Goal: Task Accomplishment & Management: Use online tool/utility

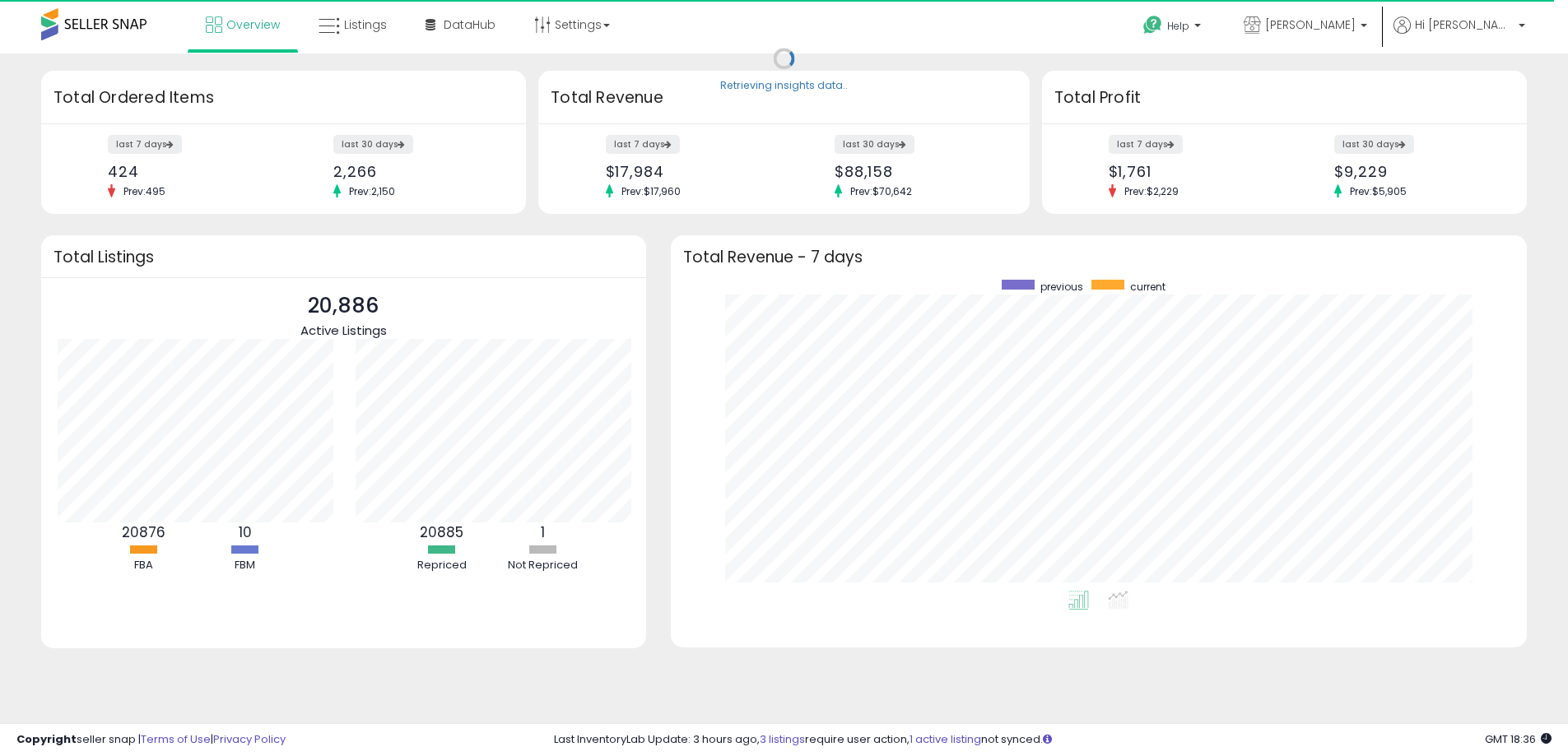
scroll to position [822652, 822196]
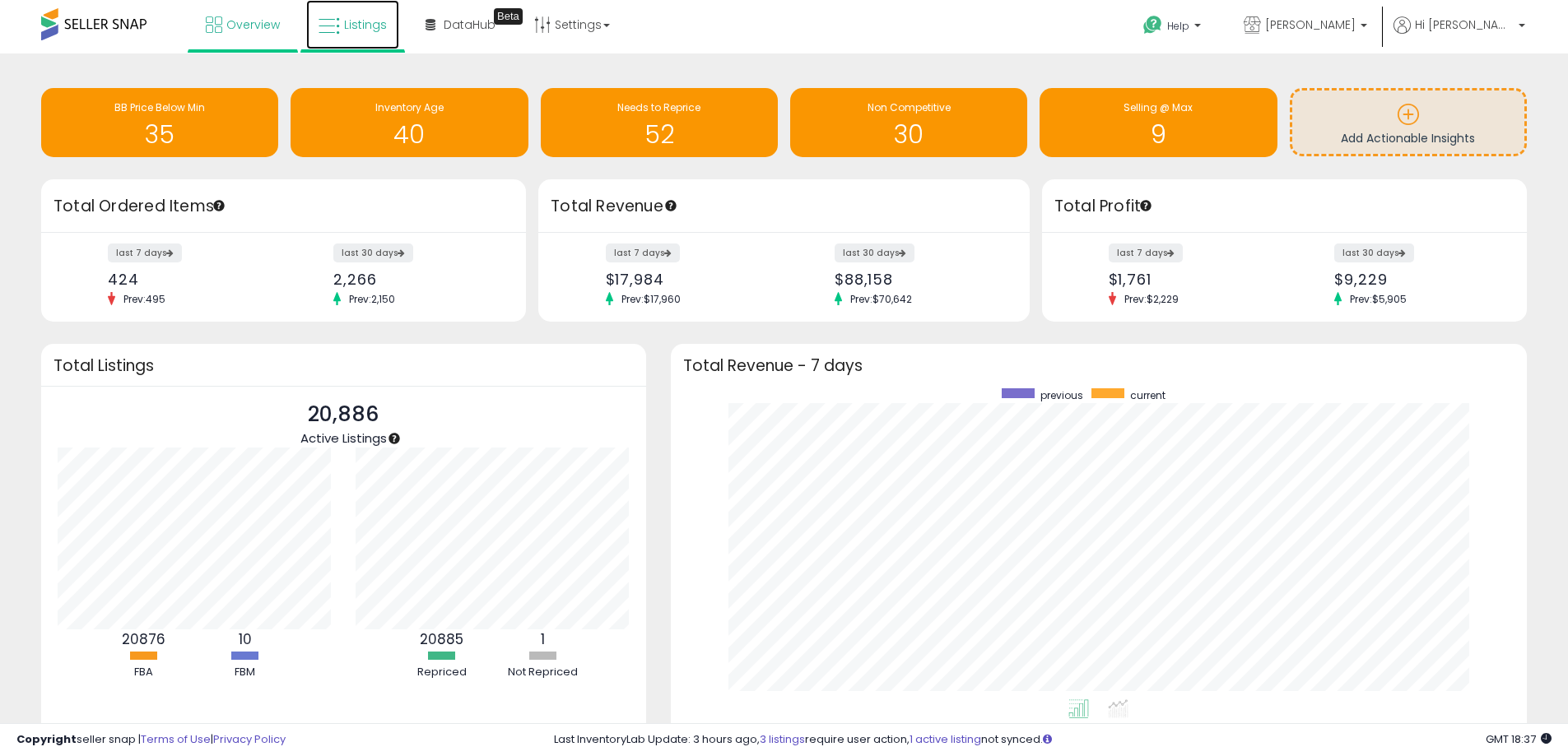
click at [360, 24] on span "Listings" at bounding box center [365, 24] width 43 height 16
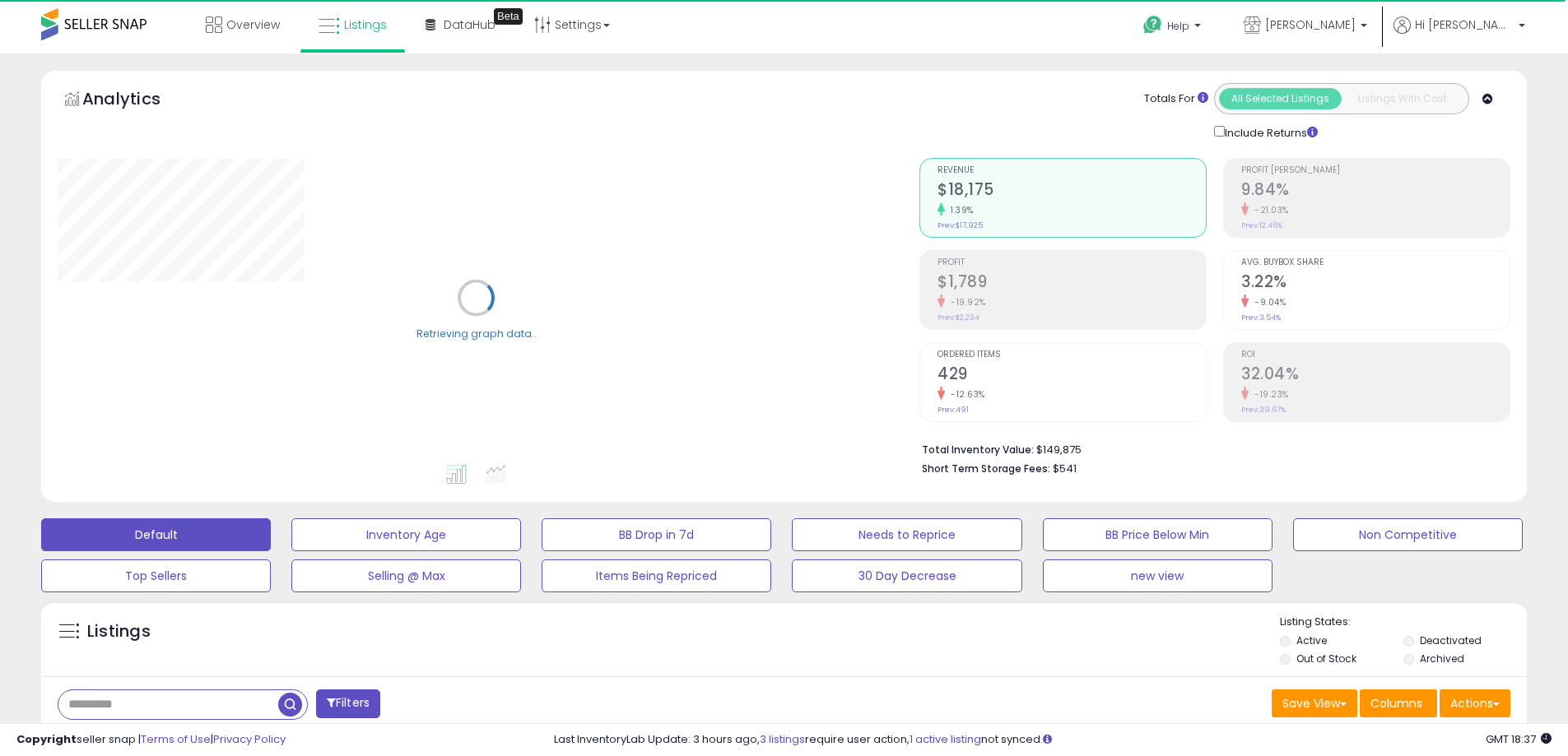
scroll to position [247, 0]
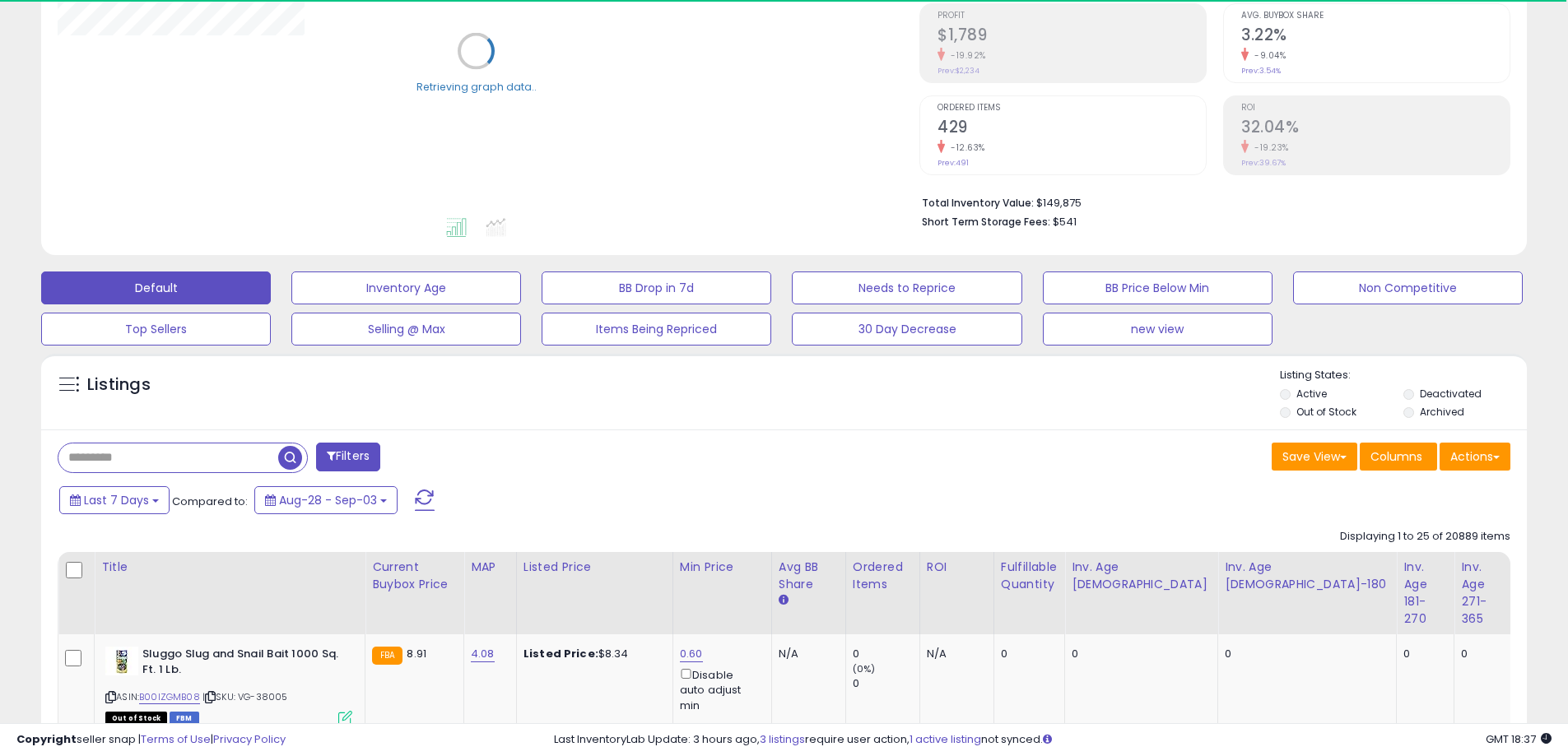
click at [108, 467] on input "text" at bounding box center [169, 458] width 220 height 28
paste input "**********"
click at [429, 463] on span "button" at bounding box center [432, 458] width 24 height 24
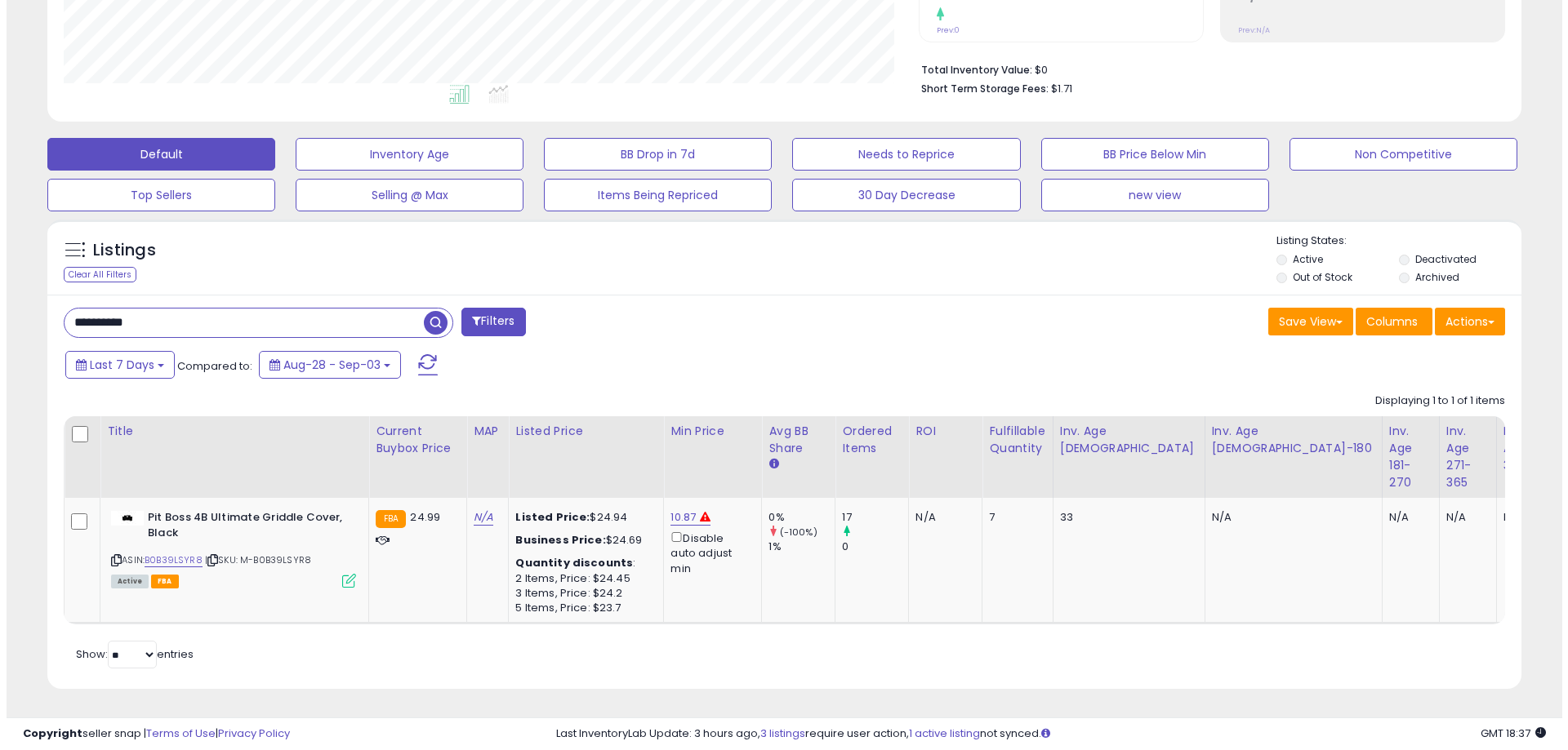
scroll to position [0, 130]
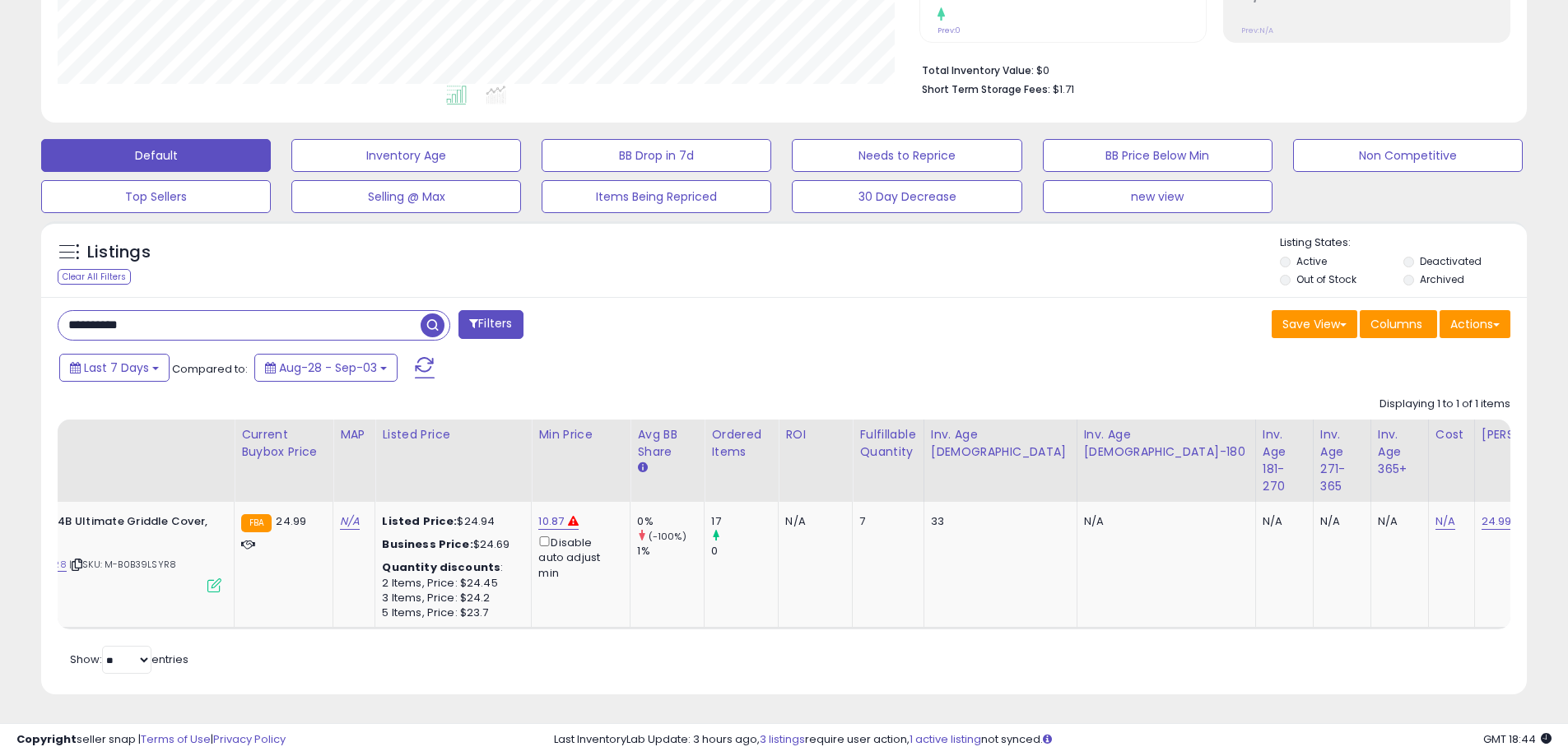
click at [160, 311] on input "**********" at bounding box center [240, 325] width 362 height 28
paste input "text"
type input "**********"
click at [519, 310] on button "Filters" at bounding box center [491, 324] width 64 height 28
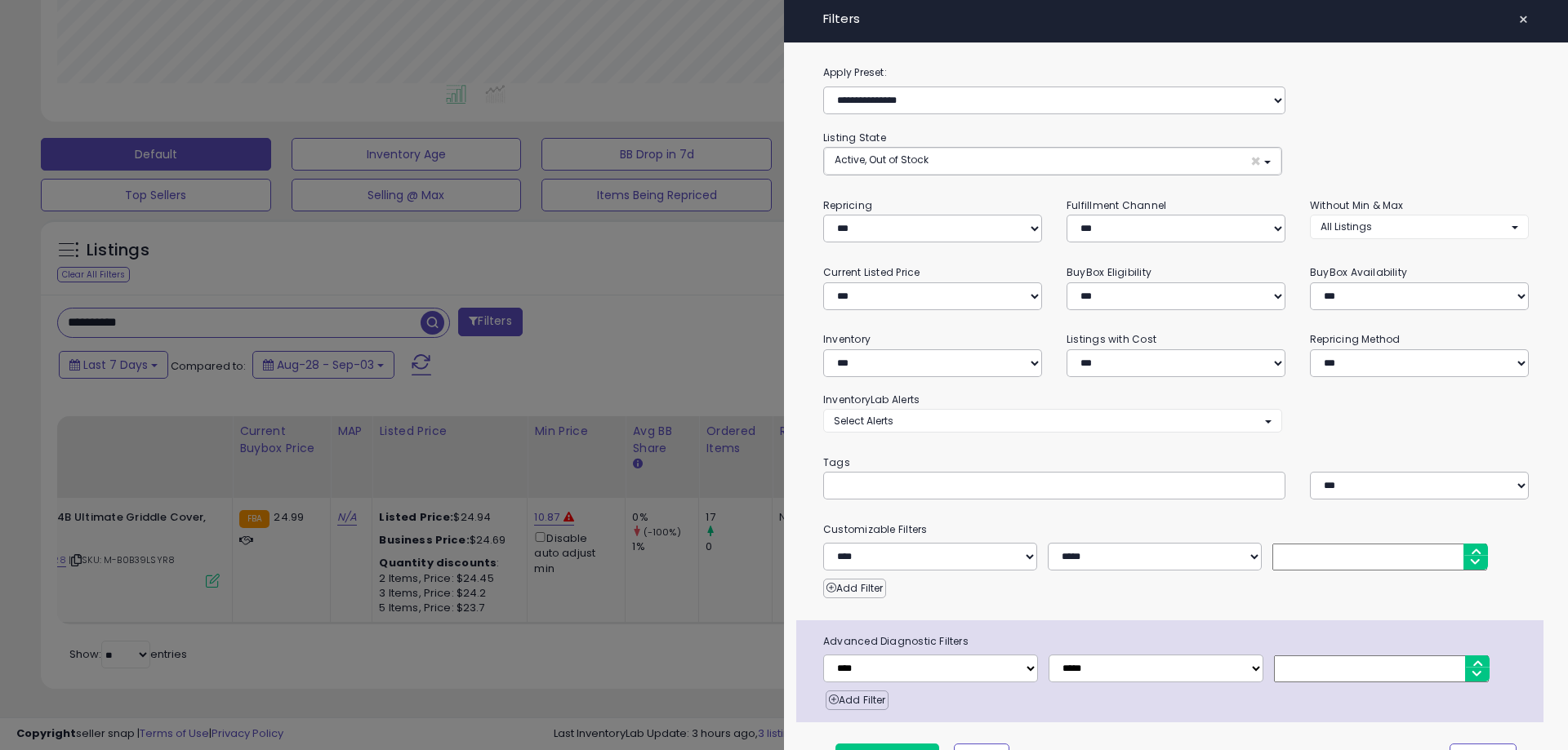
scroll to position [0, 118]
click at [1518, 17] on span "×" at bounding box center [1523, 20] width 10 height 23
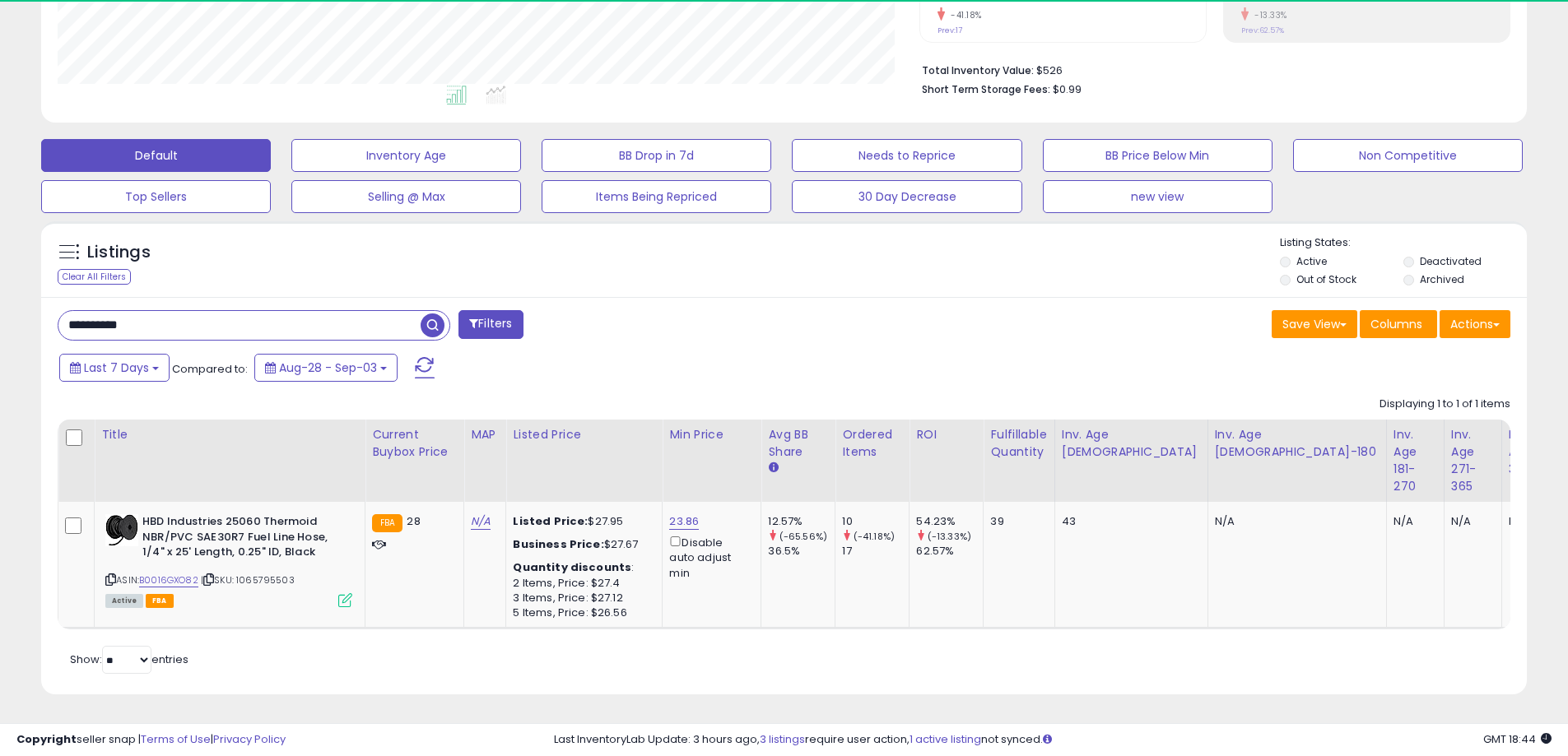
scroll to position [337, 862]
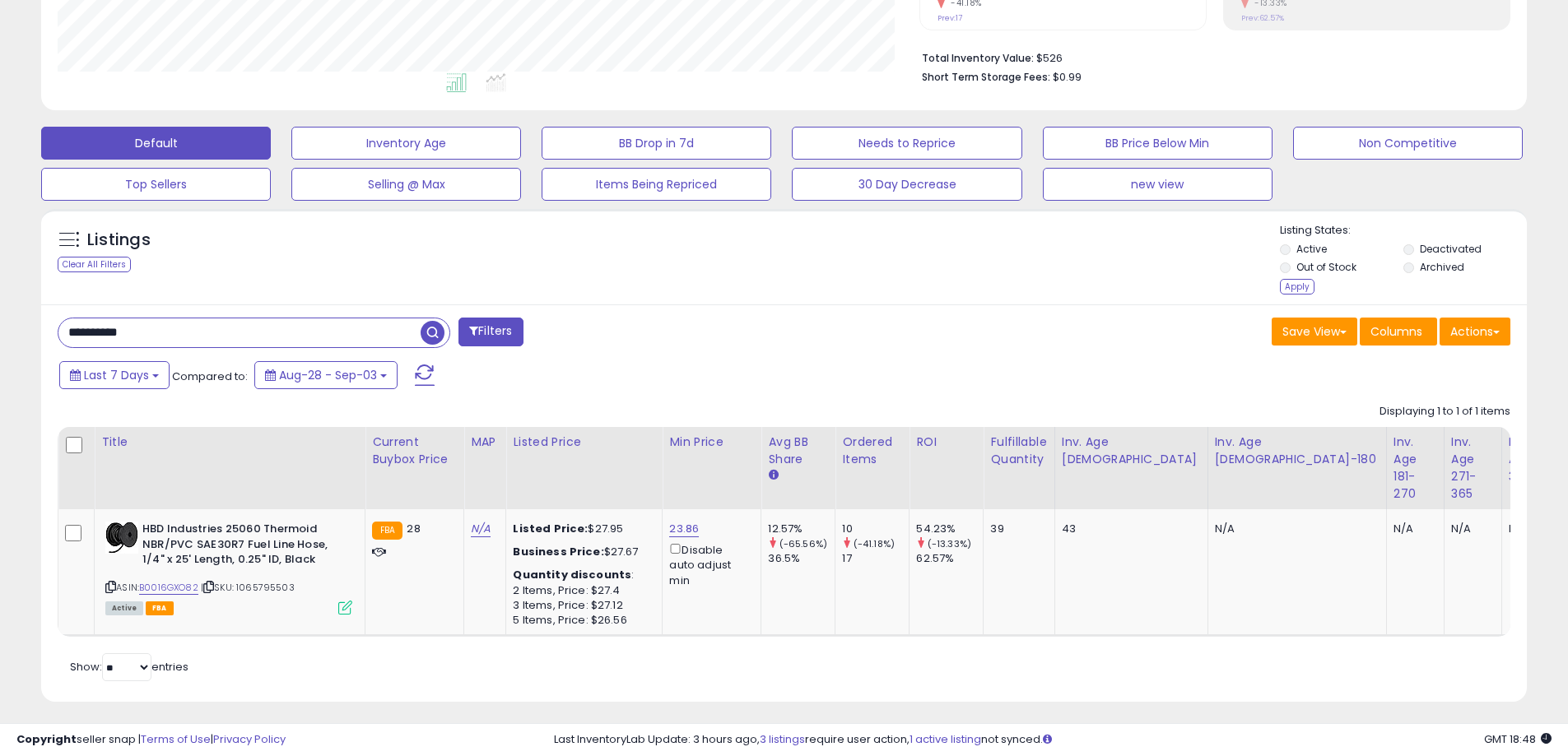
drag, startPoint x: 314, startPoint y: 329, endPoint x: 45, endPoint y: 333, distance: 269.0
click at [31, 338] on div "Listings Clear All Filters" at bounding box center [784, 462] width 1510 height 523
click at [434, 333] on span "button" at bounding box center [432, 333] width 24 height 24
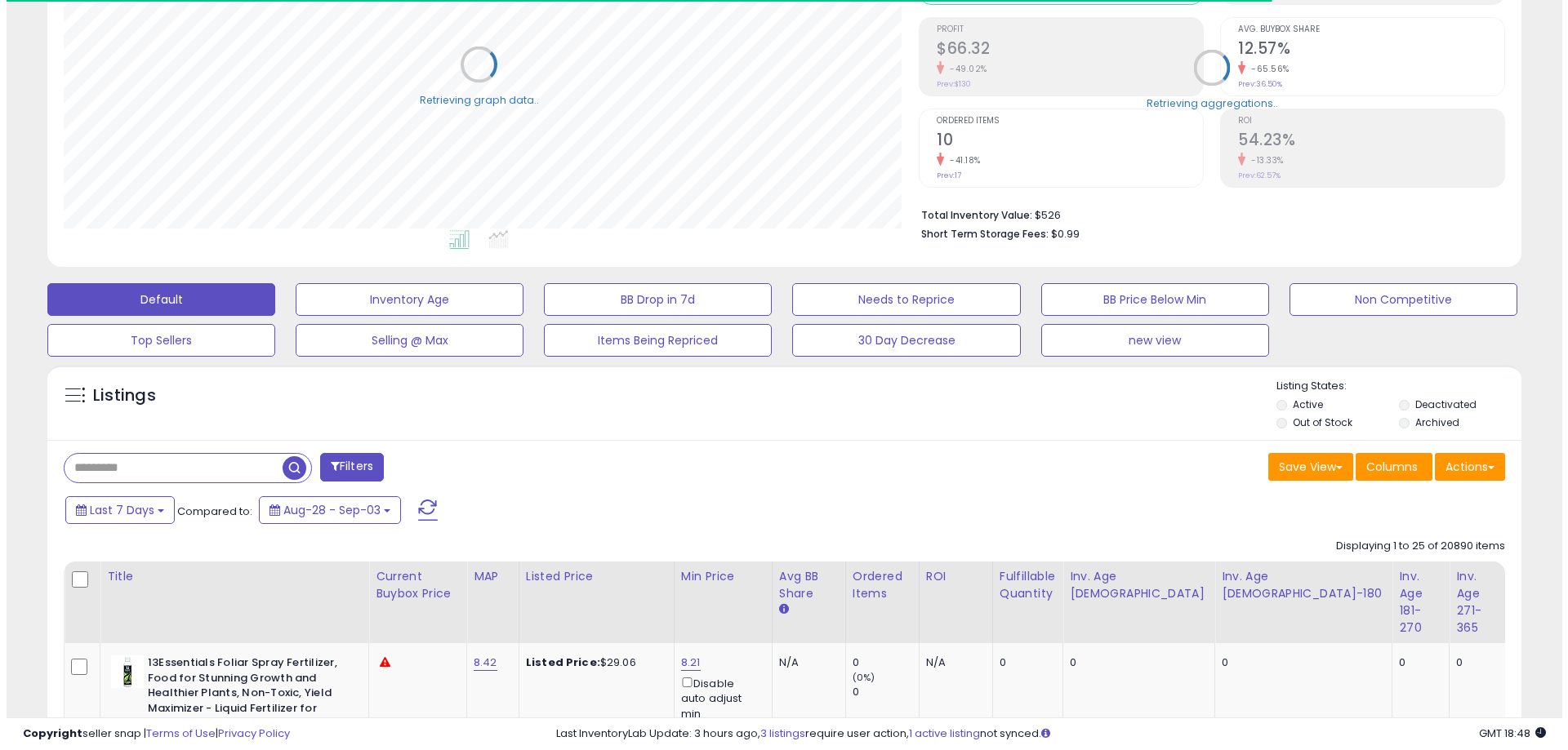
scroll to position [816098, 815749]
click at [1403, 402] on li "Deactivated" at bounding box center [1452, 406] width 120 height 18
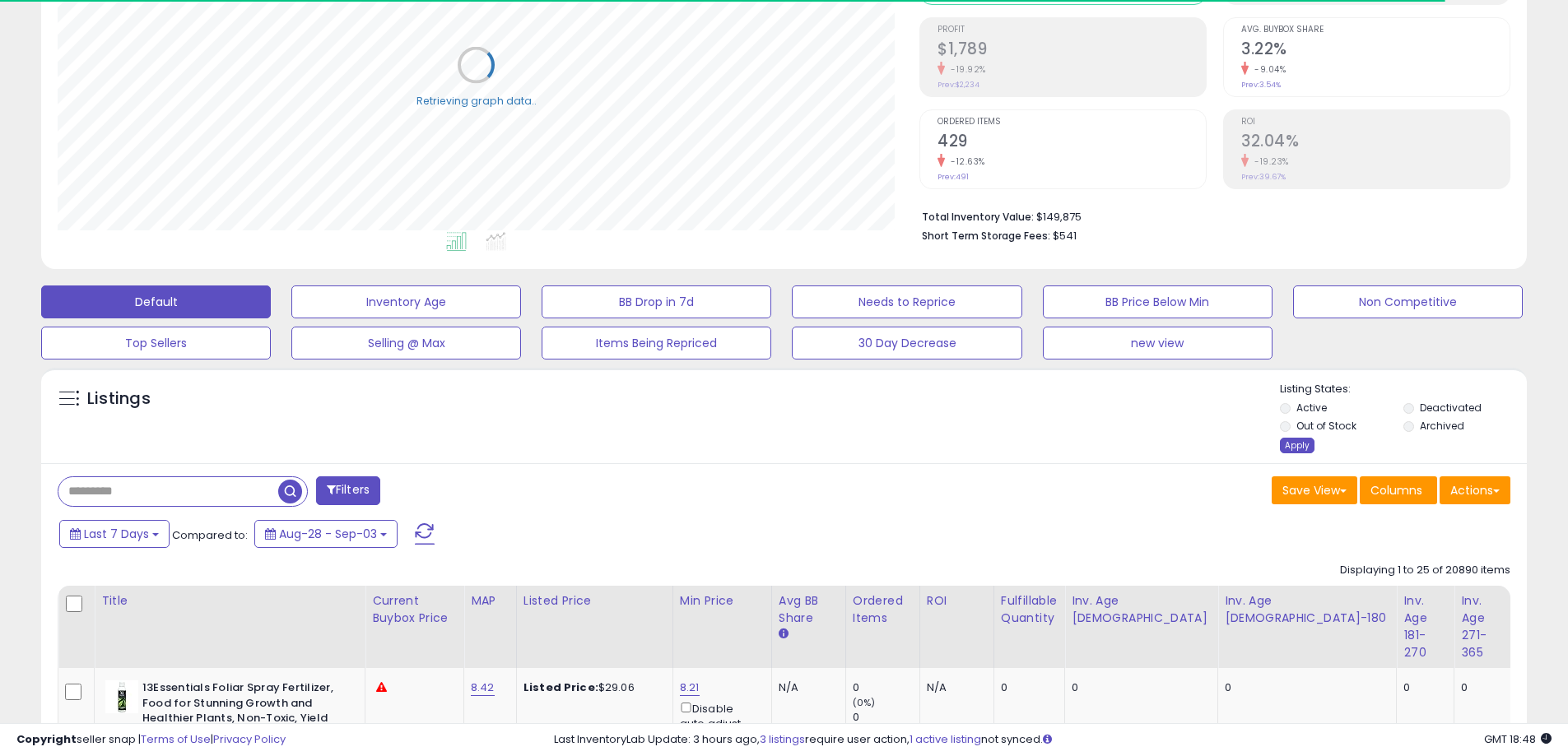
click at [1297, 448] on div "Apply" at bounding box center [1297, 445] width 34 height 16
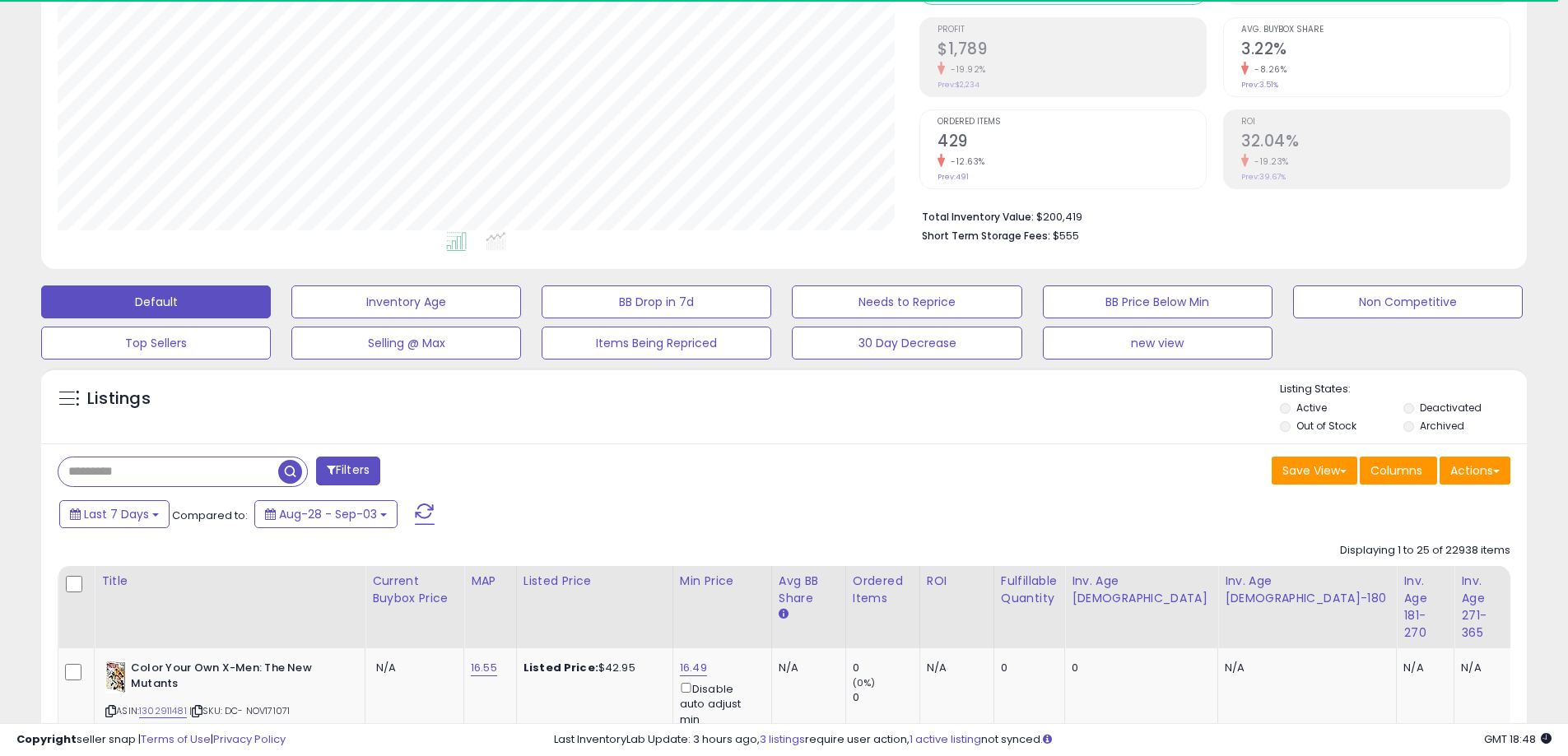
scroll to position [337, 862]
click at [1486, 476] on button "Actions" at bounding box center [1474, 471] width 71 height 28
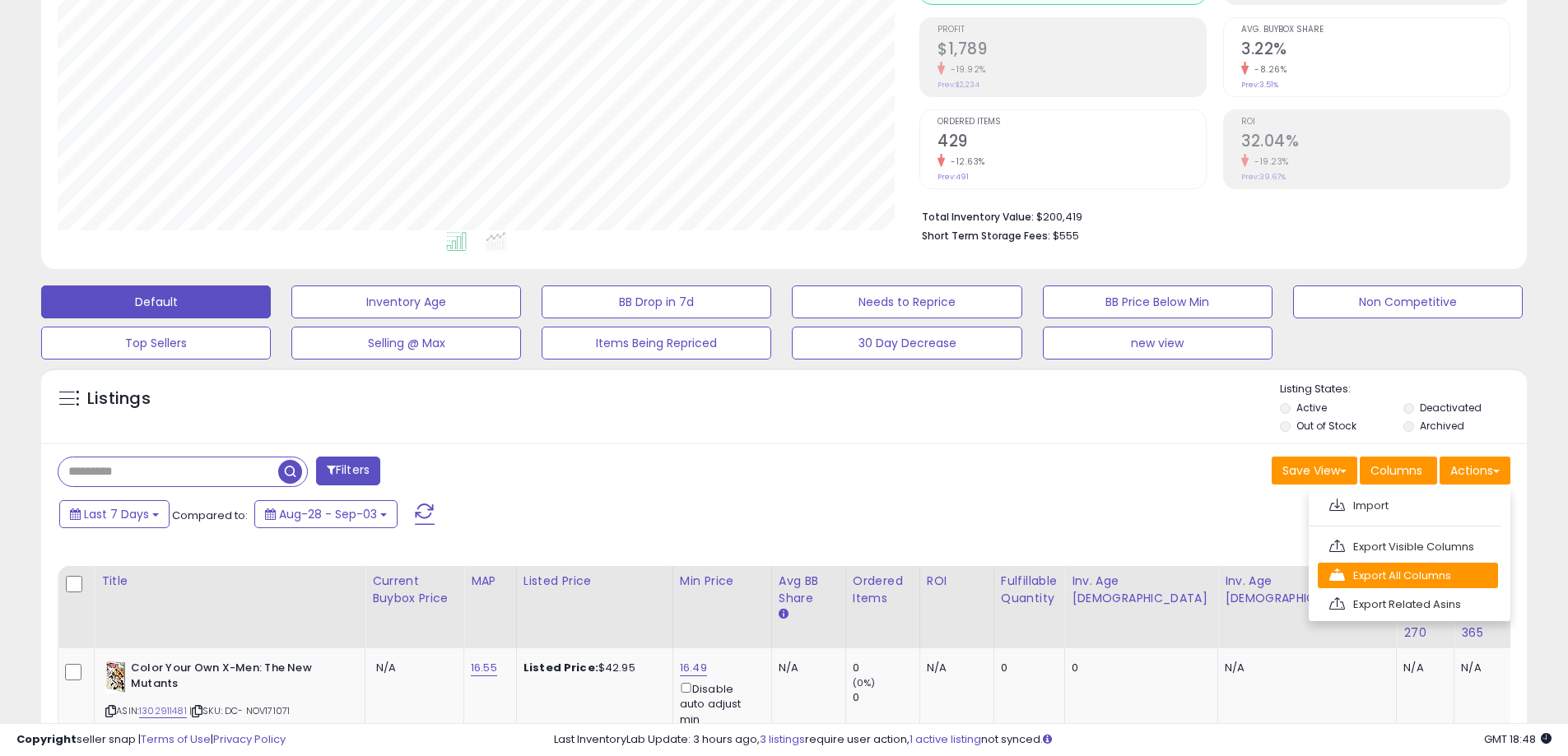
click at [1406, 576] on link "Export All Columns" at bounding box center [1408, 575] width 180 height 26
